Goal: Task Accomplishment & Management: Use online tool/utility

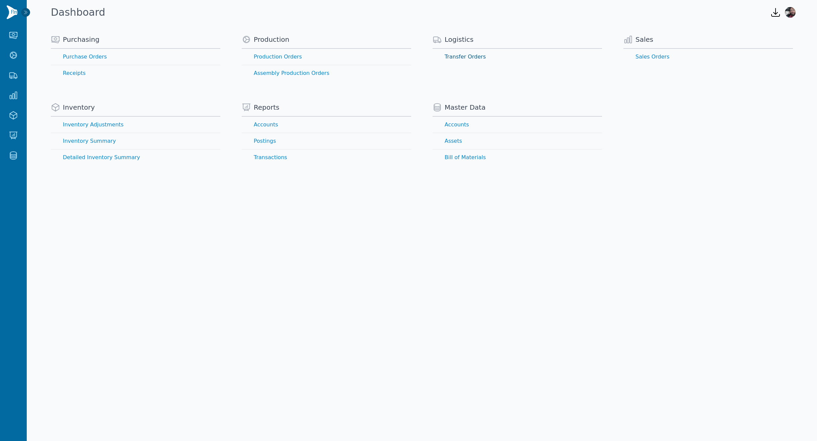
click at [469, 57] on link "Transfer Orders" at bounding box center [518, 57] width 170 height 16
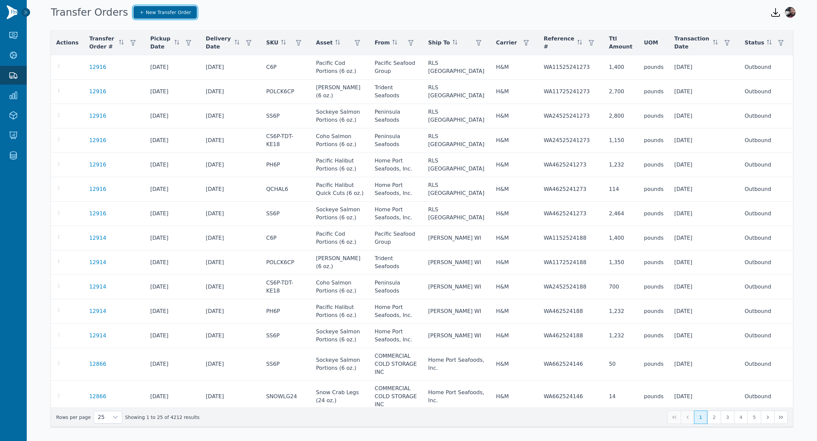
click at [145, 8] on link "New Transfer Order" at bounding box center [165, 12] width 64 height 13
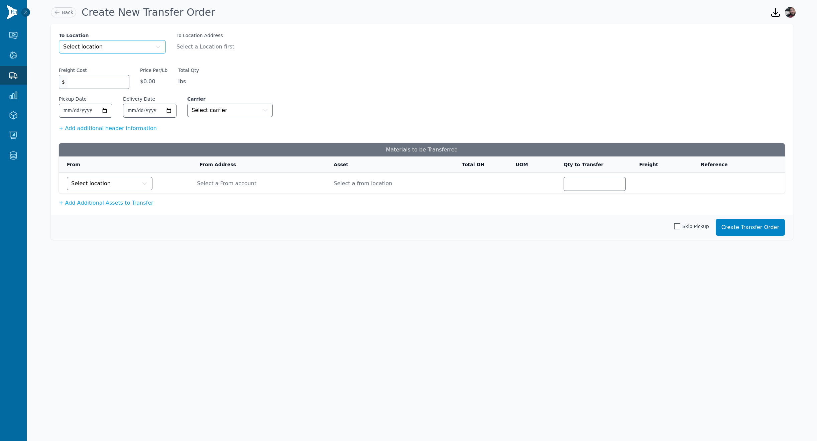
click at [105, 45] on button "Select location" at bounding box center [112, 46] width 107 height 13
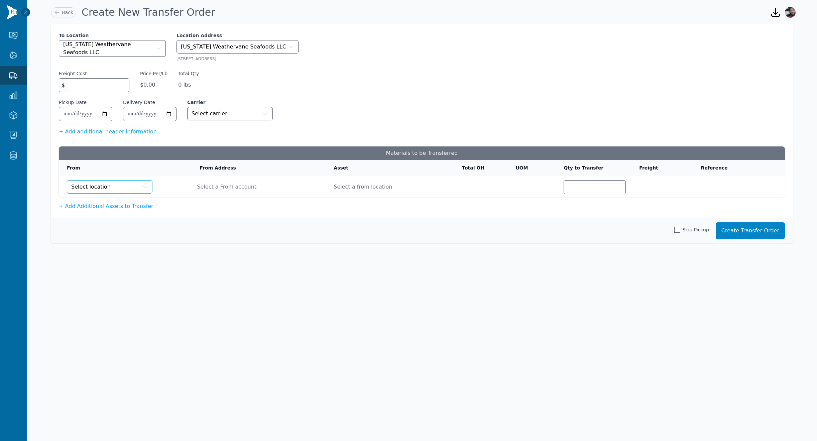
click at [110, 182] on button "Select location" at bounding box center [110, 186] width 86 height 13
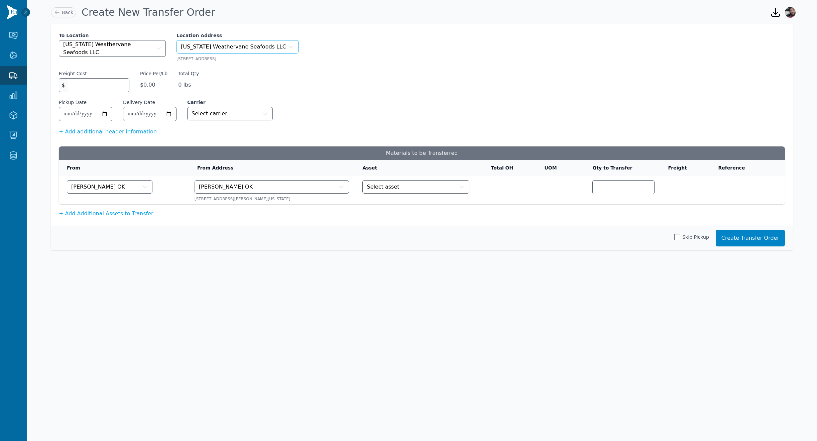
click at [215, 43] on span "[US_STATE] Weathervane Seafoods LLC" at bounding box center [233, 47] width 105 height 8
click at [385, 73] on div "Freight Cost $ Price Per/Lb $0.00 Total Qty 0 lbs" at bounding box center [422, 84] width 726 height 29
click at [85, 216] on div "To Location [US_STATE] Weathervane Seafoods LLC Location Address [US_STATE] Wea…" at bounding box center [422, 125] width 742 height 202
click at [87, 213] on button "+ Add Additional Assets to Transfer" at bounding box center [106, 214] width 95 height 8
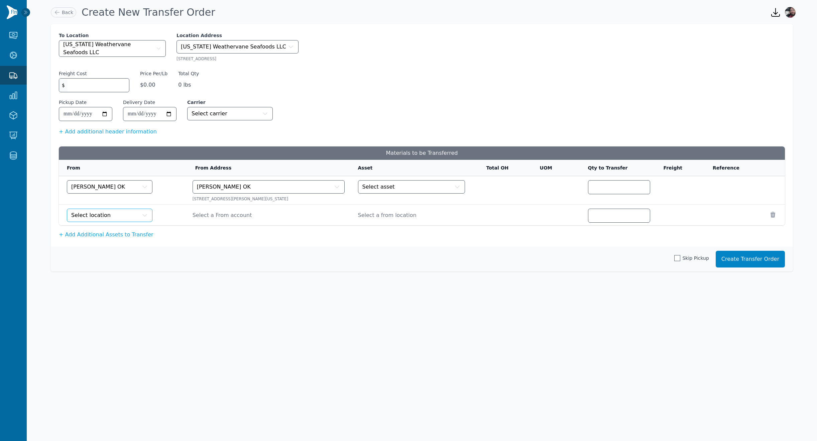
click at [85, 216] on span "Select location" at bounding box center [90, 215] width 39 height 8
